Goal: Transaction & Acquisition: Purchase product/service

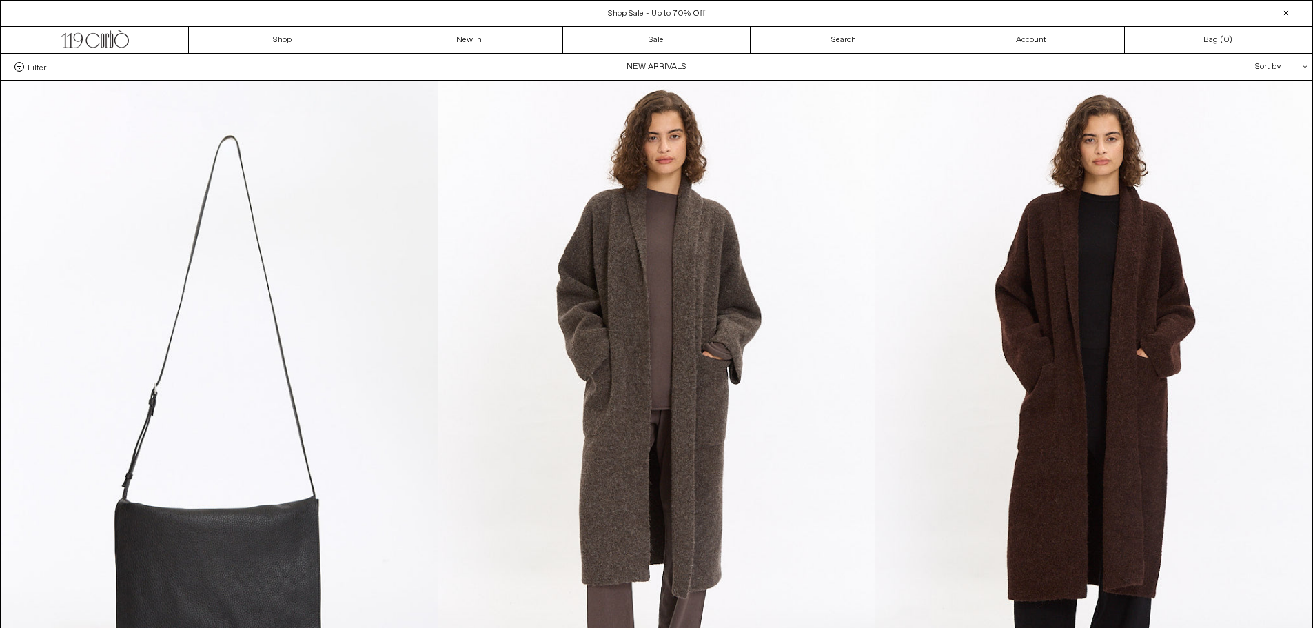
click at [41, 70] on span "Filter" at bounding box center [37, 67] width 19 height 10
click at [0, 0] on select "**********" at bounding box center [0, 0] width 0 height 0
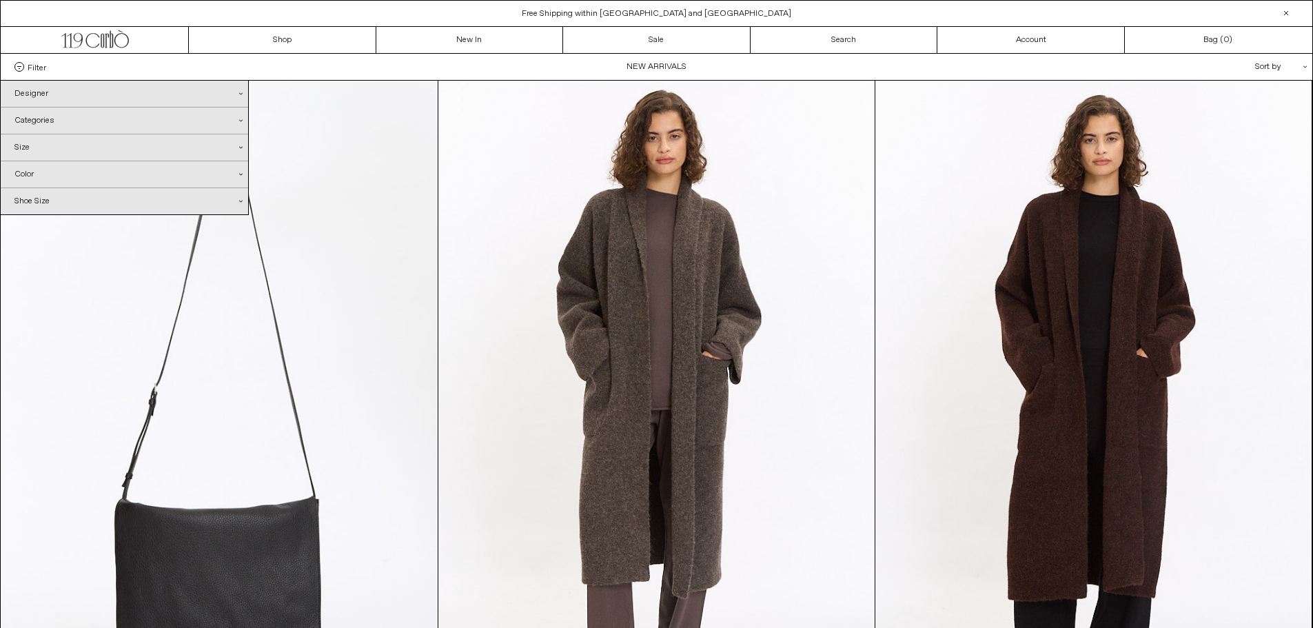
click at [38, 119] on div "Categories .cls-1{fill:#231f20}" at bounding box center [124, 121] width 247 height 26
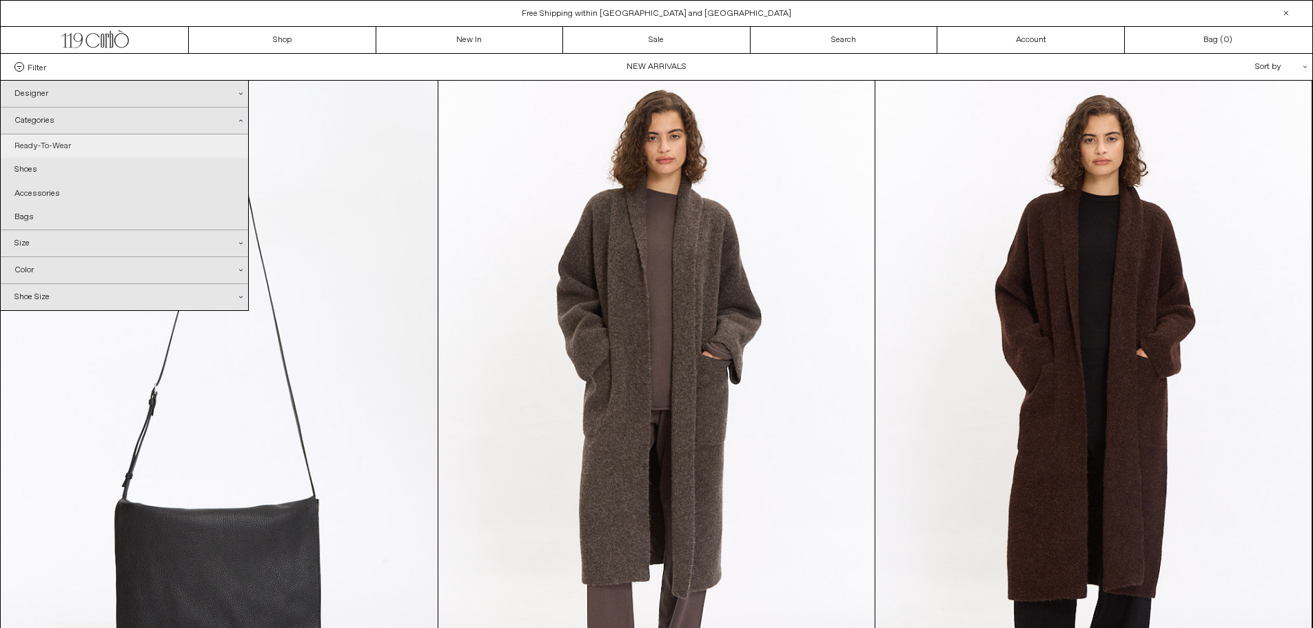
click at [41, 144] on link "Ready-To-Wear" at bounding box center [124, 145] width 247 height 23
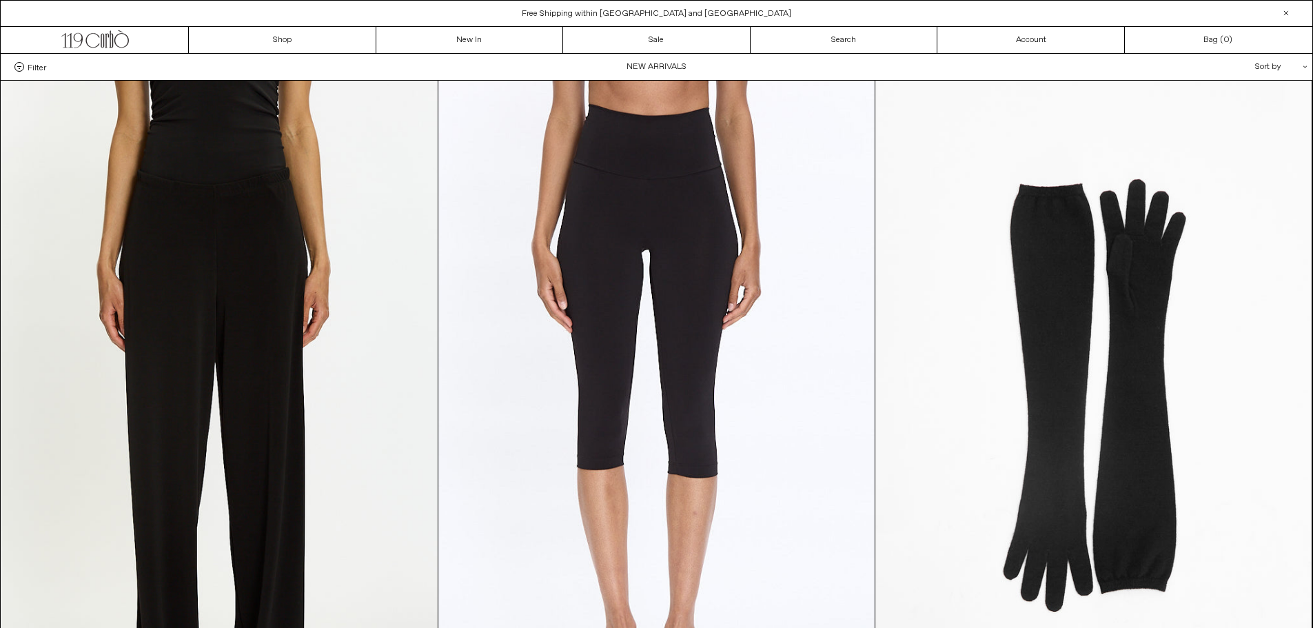
click at [1305, 65] on icon ".cls-1{fill:#231f20}" at bounding box center [1304, 66] width 3 height 3
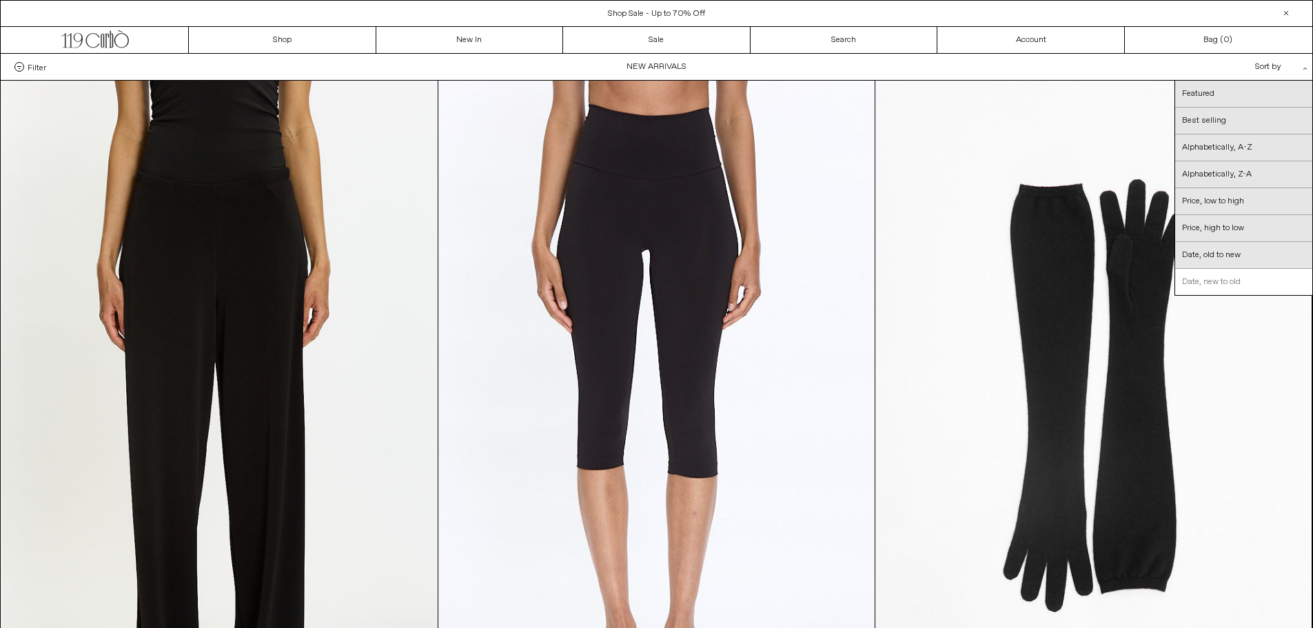
click at [1241, 281] on link "Date, new to old" at bounding box center [1243, 282] width 137 height 26
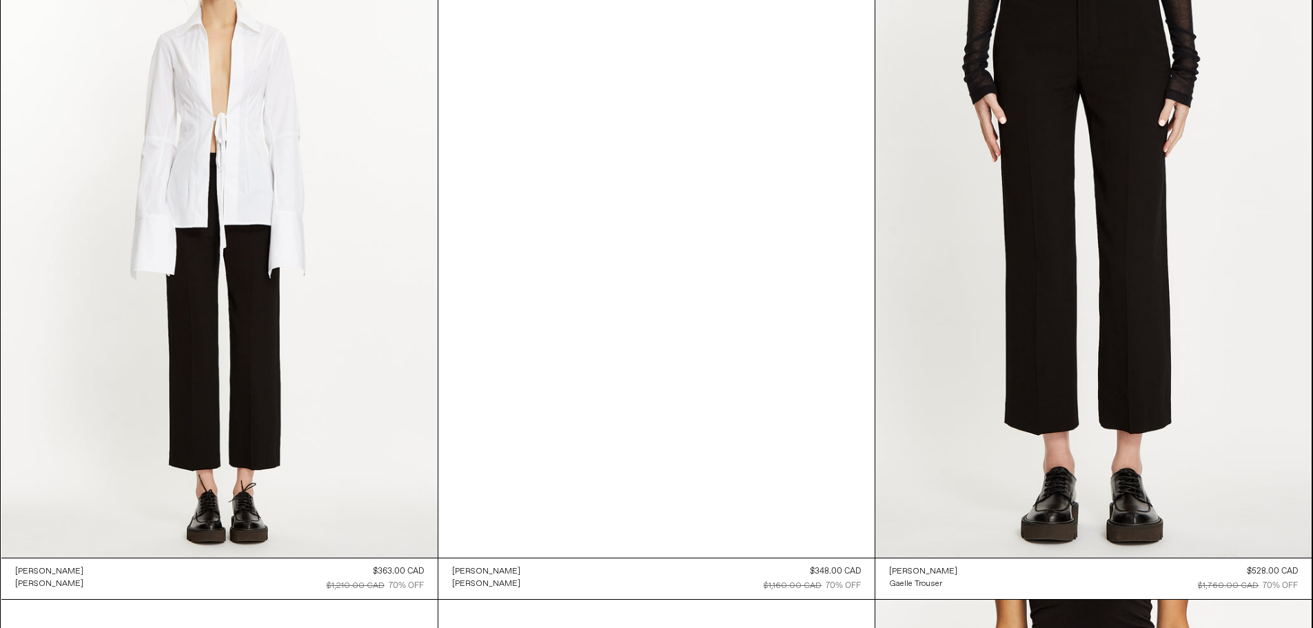
scroll to position [20430, 0]
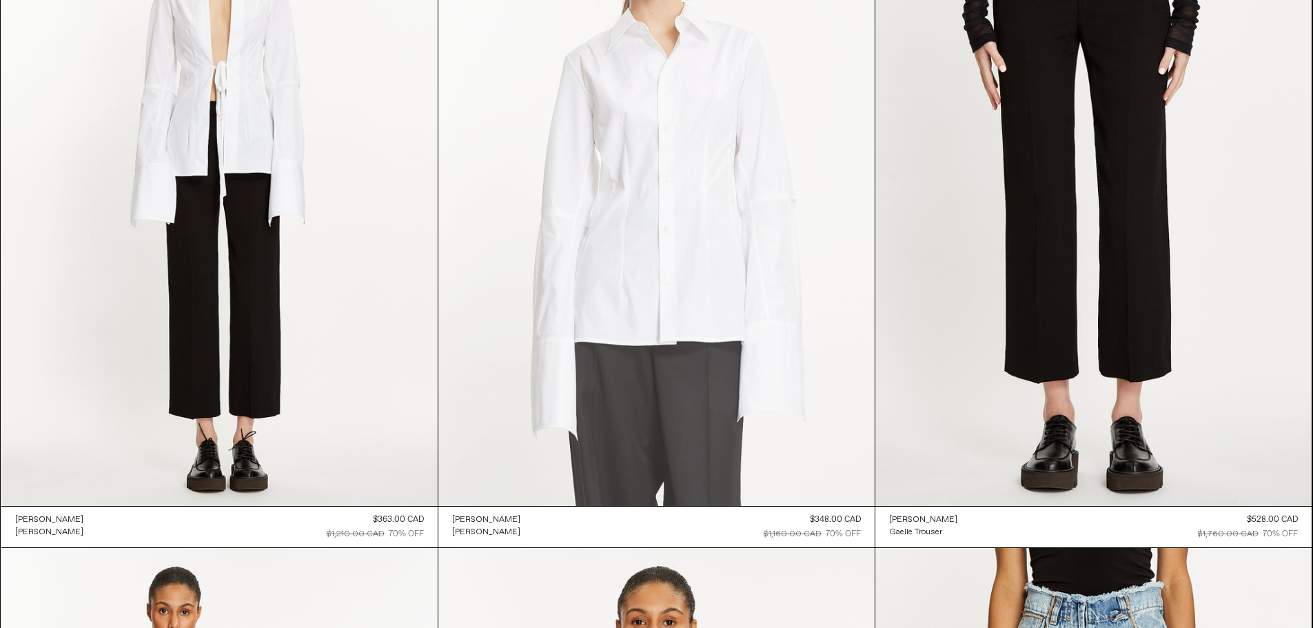
click at [680, 263] on at bounding box center [656, 178] width 436 height 655
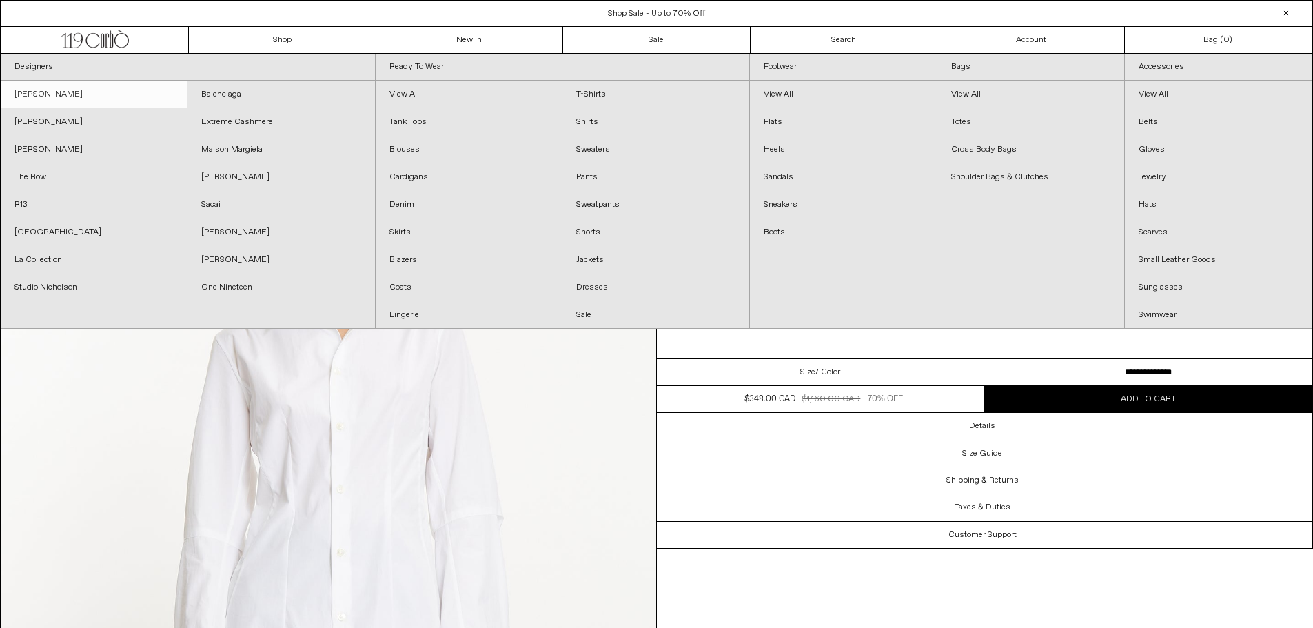
click at [91, 89] on link "[PERSON_NAME]" at bounding box center [94, 95] width 187 height 28
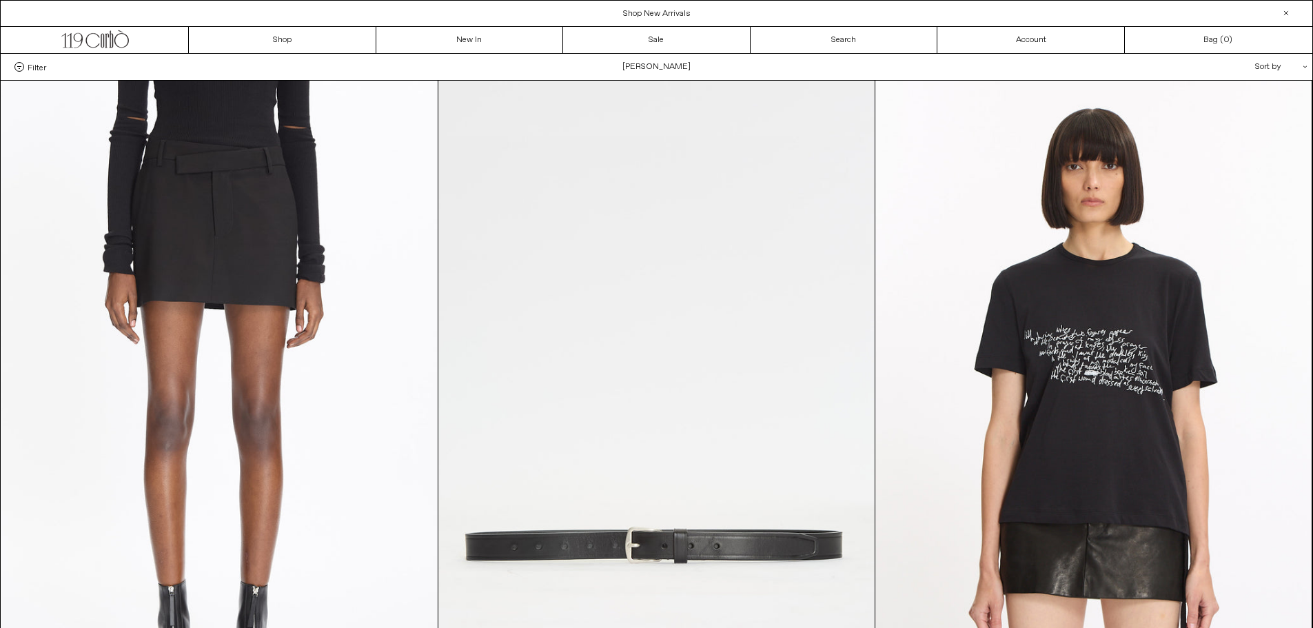
click at [39, 72] on span "Filter" at bounding box center [37, 67] width 19 height 10
click at [0, 0] on select "**********" at bounding box center [0, 0] width 0 height 0
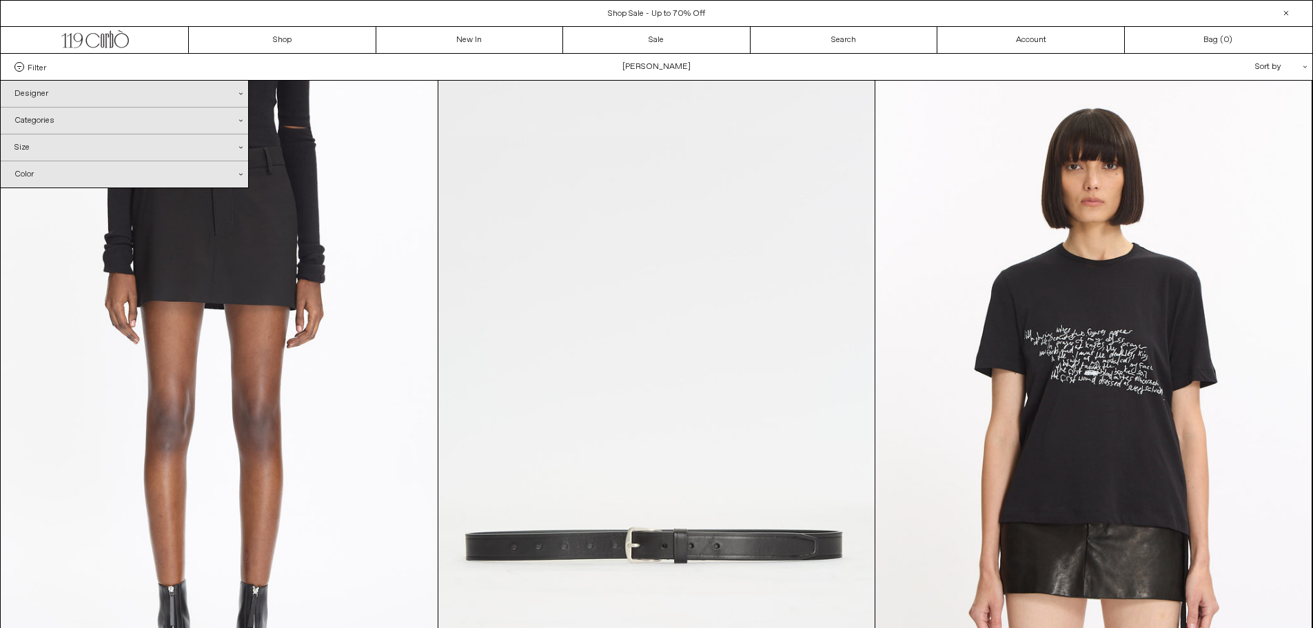
click at [35, 96] on div "Designer .cls-1{fill:#231f20}" at bounding box center [124, 94] width 247 height 26
